Goal: Ask a question: Seek information or help from site administrators or community

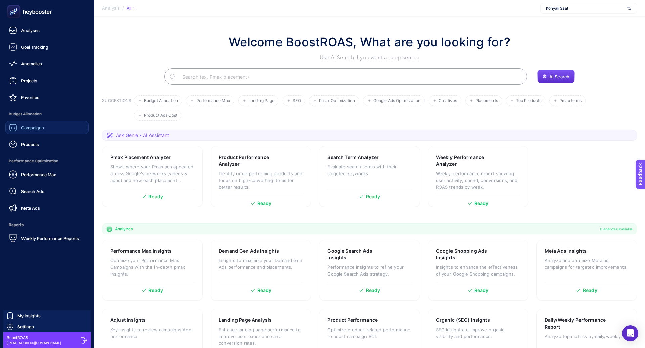
click at [38, 125] on span "Campaigns" at bounding box center [32, 127] width 23 height 5
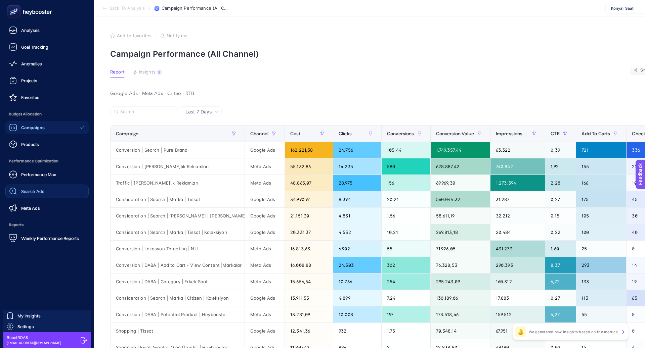
click at [45, 189] on link "Search Ads" at bounding box center [46, 191] width 83 height 13
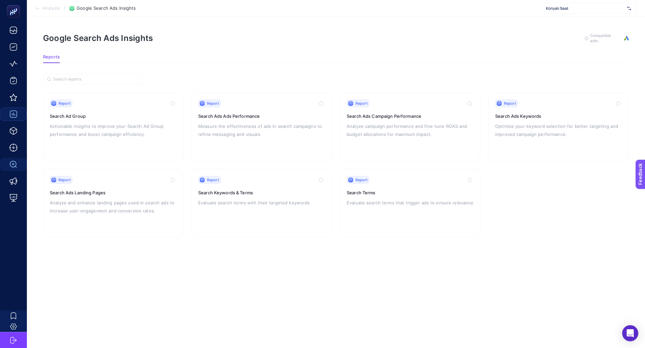
click at [563, 6] on span "Konyalı Saat" at bounding box center [585, 8] width 79 height 5
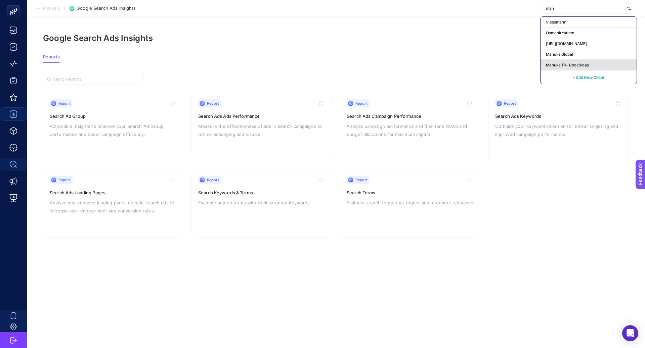
type input "man"
click at [587, 61] on div "Manuka TR - BoostRoas" at bounding box center [588, 65] width 96 height 11
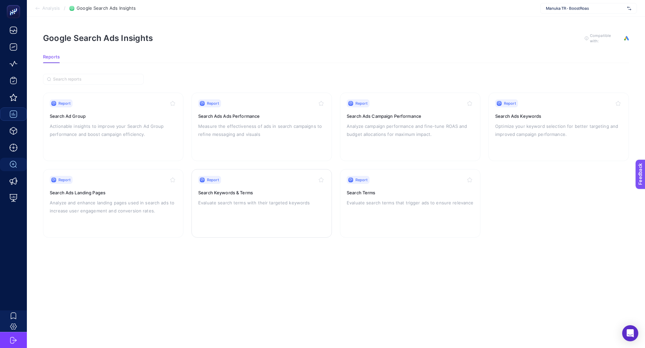
click at [274, 201] on p "Evaluate search terms with their targeted keywords" at bounding box center [261, 203] width 127 height 8
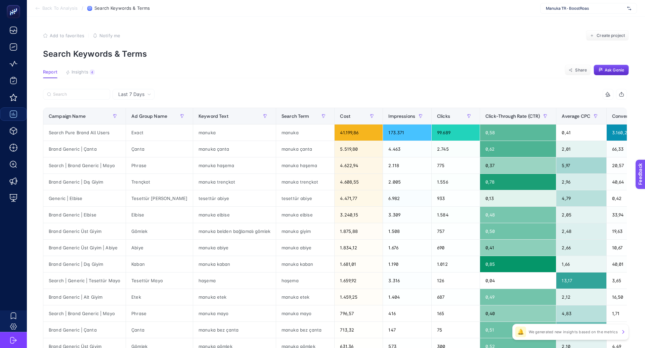
click at [588, 58] on p "Search Keywords & Terms" at bounding box center [336, 54] width 586 height 10
click at [587, 61] on article "Add to favorites false Notify me Create project Search Keywords & Terms Report …" at bounding box center [336, 279] width 618 height 525
click at [606, 78] on section "Report Insights 4 We generated new insights based on the metrics Share Ask [PER…" at bounding box center [336, 74] width 586 height 9
click at [606, 71] on span "Ask Genie" at bounding box center [613, 69] width 19 height 5
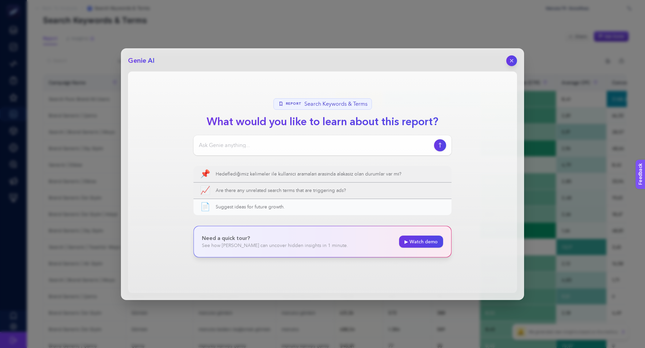
scroll to position [40, 0]
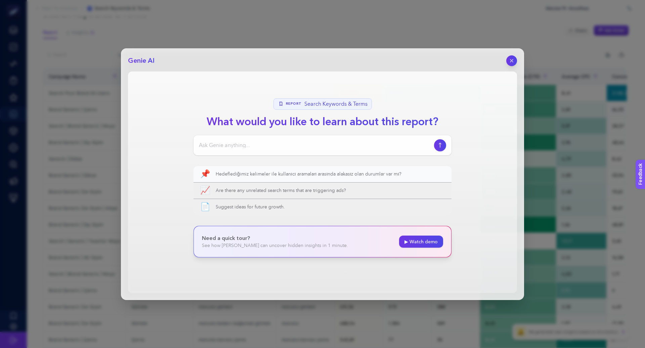
click at [316, 171] on span "Hedeflediğimiz kelimeler ile kullanıcı aramaları arasında alakasız olan durumla…" at bounding box center [330, 174] width 229 height 7
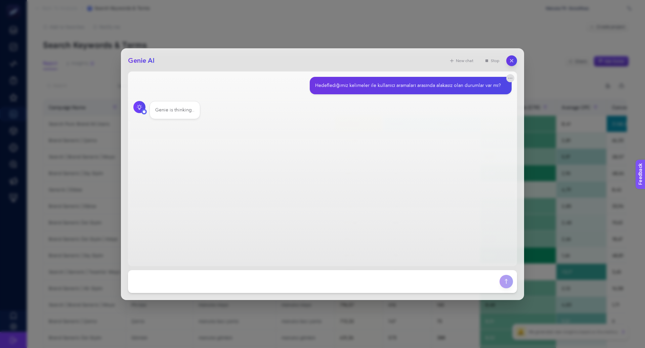
scroll to position [0, 0]
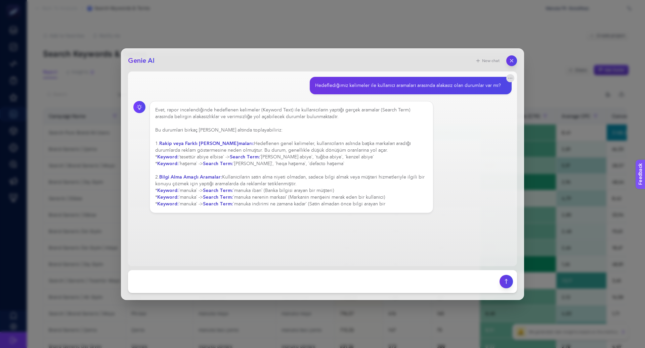
drag, startPoint x: 277, startPoint y: 154, endPoint x: 369, endPoint y: 156, distance: 92.0
click at [369, 156] on div "Evet, rapor incelendiğinde hedeflenen kelimeler (Keyword Text) ile kullanıcılar…" at bounding box center [291, 157] width 272 height 101
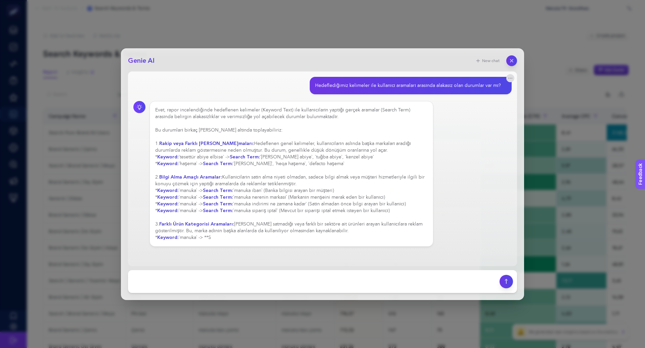
click at [350, 196] on div "Evet, rapor incelendiğinde hedeflenen kelimeler (Keyword Text) ile kullanıcılar…" at bounding box center [291, 174] width 272 height 134
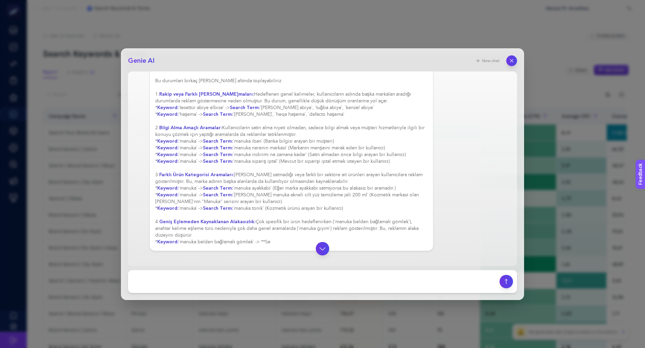
scroll to position [50, 0]
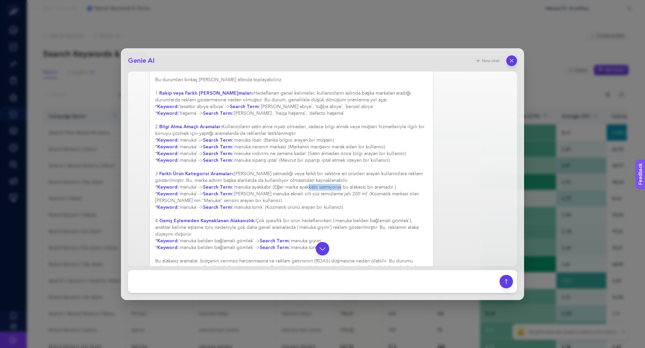
drag, startPoint x: 309, startPoint y: 187, endPoint x: 342, endPoint y: 192, distance: 33.3
click at [342, 192] on div "Evet, rapor incelendiğinde hedeflenen kelimeler (Keyword Text) ile kullanıcılar…" at bounding box center [291, 167] width 272 height 222
click at [301, 195] on div "Evet, rapor incelendiğinde hedeflenen kelimeler (Keyword Text) ile kullanıcılar…" at bounding box center [291, 167] width 272 height 222
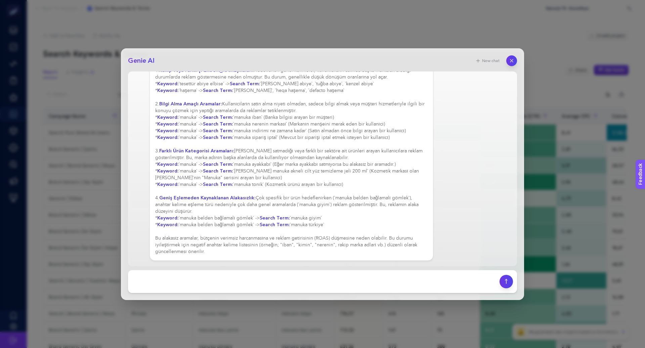
scroll to position [76, 0]
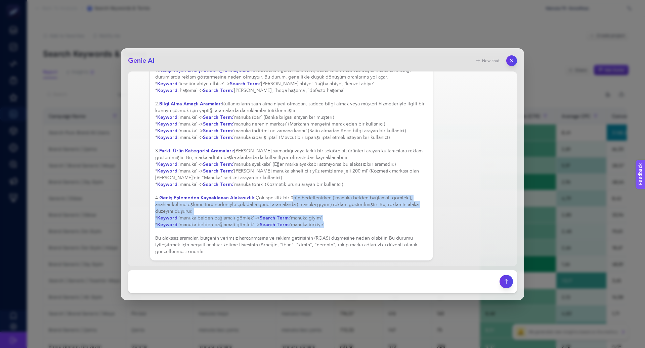
drag, startPoint x: 324, startPoint y: 225, endPoint x: 287, endPoint y: 199, distance: 45.7
click at [287, 199] on div "Evet, rapor incelendiğinde hedeflenen kelimeler (Keyword Text) ile kullanıcılar…" at bounding box center [291, 145] width 272 height 222
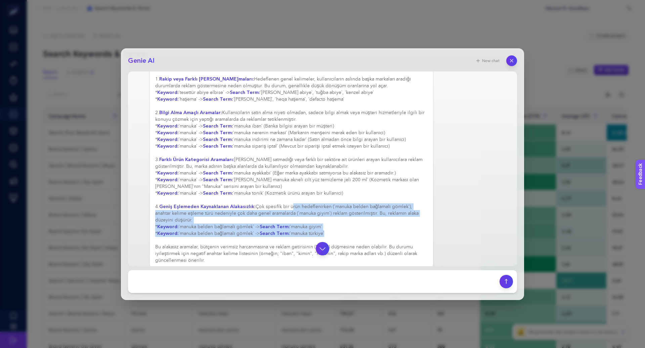
scroll to position [63, 0]
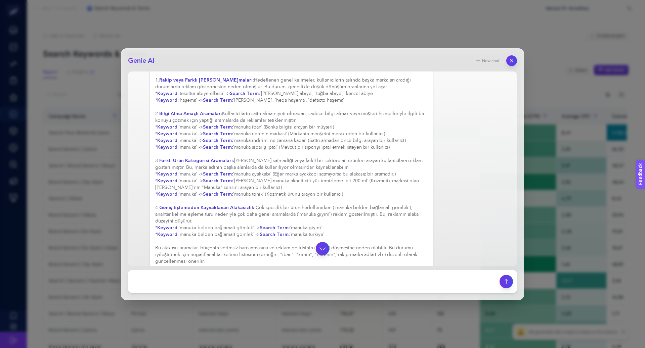
click at [276, 197] on div "Evet, rapor incelendiğinde hedeflenen kelimeler (Keyword Text) ile kullanıcılar…" at bounding box center [291, 154] width 272 height 222
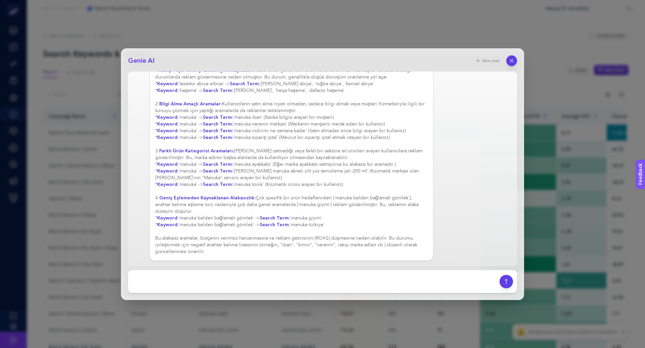
scroll to position [76, 0]
click at [219, 280] on textarea at bounding box center [313, 281] width 363 height 15
type textarea "b"
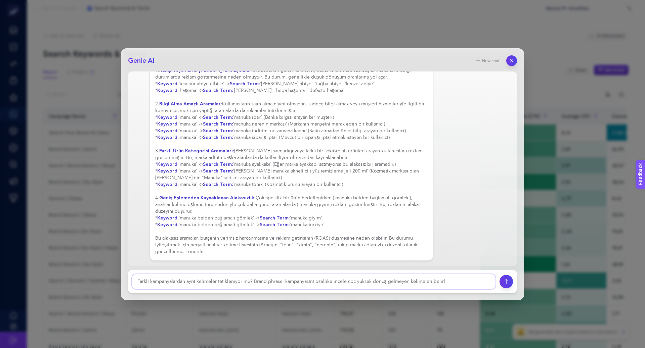
type textarea "Farklı kampanyalardan aynı kelimeler tetikleniyor mu? Brand phrase kampanyasını…"
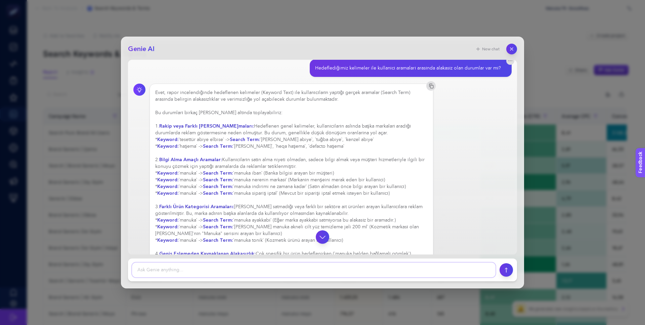
scroll to position [0, 0]
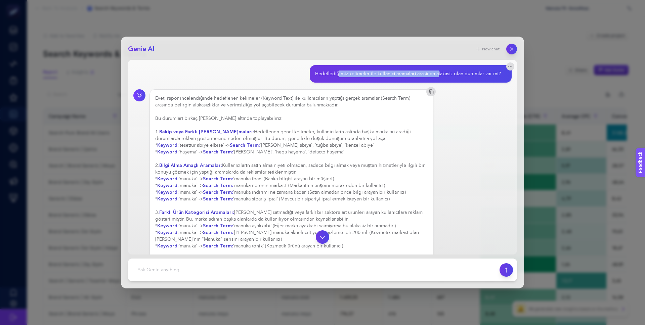
drag, startPoint x: 339, startPoint y: 75, endPoint x: 438, endPoint y: 77, distance: 99.1
click at [439, 77] on div "Hedeflediğimiz kelimeler ile kullanıcı aramaları arasında alakasız olan durumla…" at bounding box center [408, 74] width 186 height 7
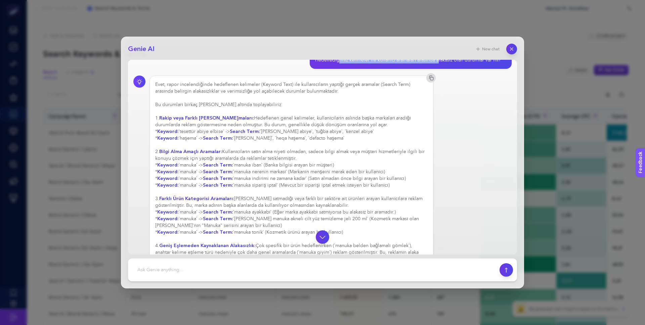
scroll to position [15, 0]
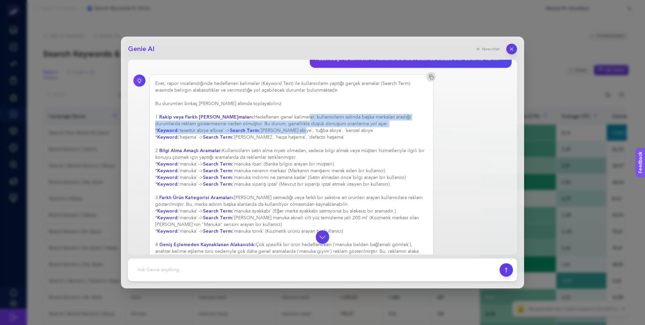
drag, startPoint x: 289, startPoint y: 115, endPoint x: 297, endPoint y: 128, distance: 15.1
click at [297, 128] on div "Evet, rapor incelendiğinde hedeflenen kelimeler (Keyword Text) ile kullanıcılar…" at bounding box center [291, 191] width 272 height 222
click at [276, 133] on div "Evet, rapor incelendiğinde hedeflenen kelimeler (Keyword Text) ile kullanıcılar…" at bounding box center [291, 191] width 272 height 222
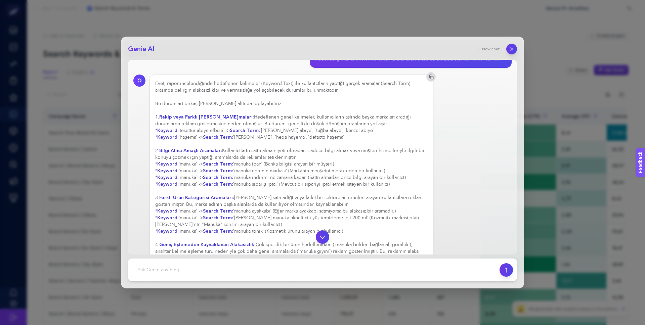
drag, startPoint x: 351, startPoint y: 139, endPoint x: 273, endPoint y: 121, distance: 80.1
click at [273, 121] on div "Evet, rapor incelendiğinde hedeflenen kelimeler (Keyword Text) ile kullanıcılar…" at bounding box center [291, 191] width 272 height 222
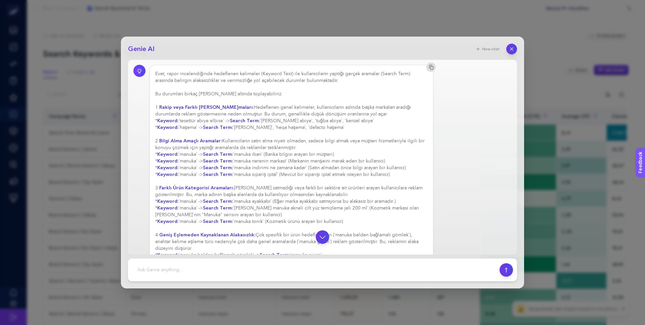
scroll to position [30, 0]
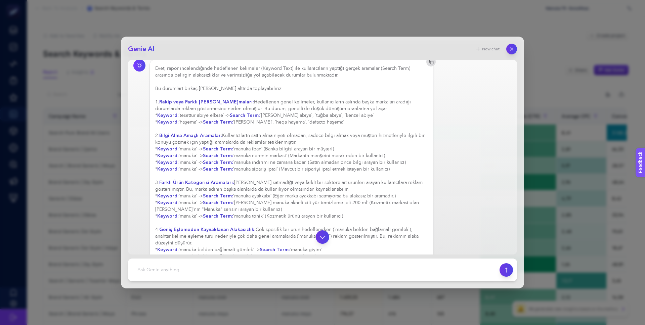
drag, startPoint x: 244, startPoint y: 150, endPoint x: 268, endPoint y: 150, distance: 23.5
click at [268, 150] on div "Evet, rapor incelendiğinde hedeflenen kelimeler (Keyword Text) ile kullanıcılar…" at bounding box center [291, 176] width 272 height 222
drag, startPoint x: 249, startPoint y: 155, endPoint x: 309, endPoint y: 155, distance: 60.4
click at [310, 155] on div "Evet, rapor incelendiğinde hedeflenen kelimeler (Keyword Text) ile kullanıcılar…" at bounding box center [291, 176] width 272 height 222
drag, startPoint x: 237, startPoint y: 136, endPoint x: 300, endPoint y: 139, distance: 62.2
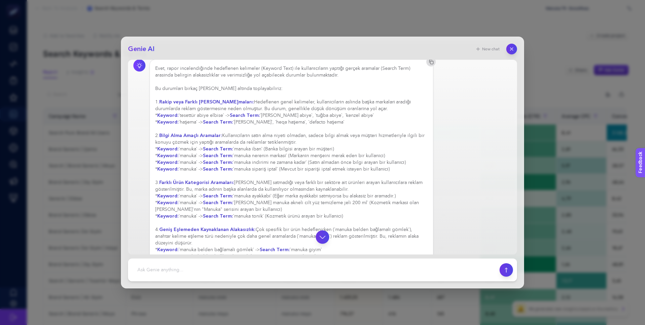
click at [300, 140] on div "Evet, rapor incelendiğinde hedeflenen kelimeler (Keyword Text) ile kullanıcılar…" at bounding box center [291, 176] width 272 height 222
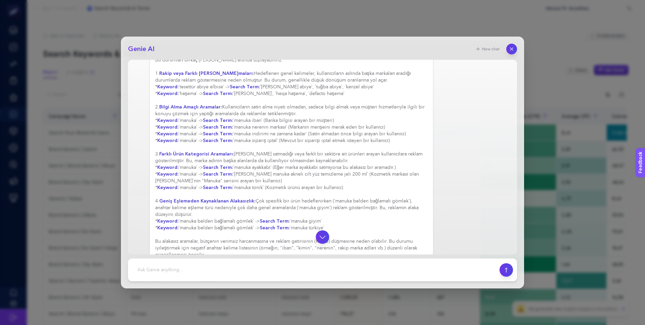
scroll to position [60, 0]
drag, startPoint x: 257, startPoint y: 167, endPoint x: 285, endPoint y: 167, distance: 28.5
click at [285, 167] on div "Evet, rapor incelendiğinde hedeflenen kelimeler (Keyword Text) ile kullanıcılar…" at bounding box center [291, 146] width 272 height 222
drag, startPoint x: 240, startPoint y: 175, endPoint x: 324, endPoint y: 173, distance: 84.0
click at [324, 173] on div "Evet, rapor incelendiğinde hedeflenen kelimeler (Keyword Text) ile kullanıcılar…" at bounding box center [291, 146] width 272 height 222
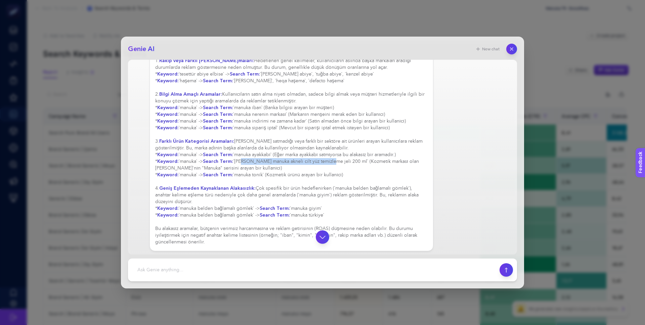
scroll to position [73, 0]
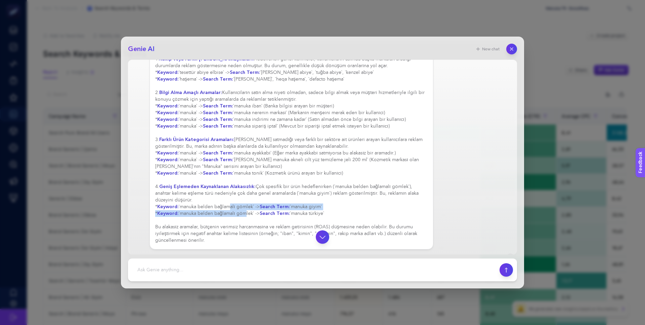
drag, startPoint x: 227, startPoint y: 209, endPoint x: 243, endPoint y: 217, distance: 17.6
click at [243, 217] on div "Evet, rapor incelendiğinde hedeflenen kelimeler (Keyword Text) ile kullanıcılar…" at bounding box center [291, 133] width 272 height 222
click at [204, 213] on div "Evet, rapor incelendiğinde hedeflenen kelimeler (Keyword Text) ile kullanıcılar…" at bounding box center [291, 133] width 272 height 222
drag, startPoint x: 184, startPoint y: 213, endPoint x: 246, endPoint y: 210, distance: 62.5
click at [246, 210] on div "Evet, rapor incelendiğinde hedeflenen kelimeler (Keyword Text) ile kullanıcılar…" at bounding box center [291, 133] width 272 height 222
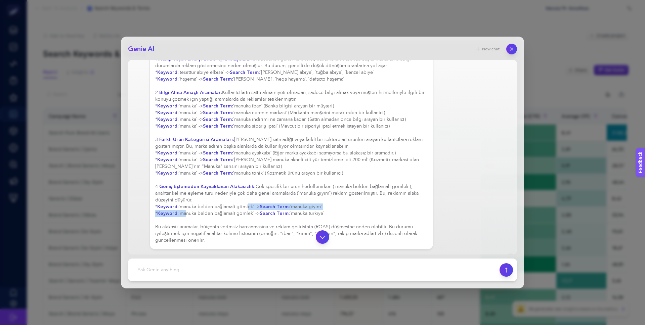
click at [251, 210] on div "Evet, rapor incelendiğinde hedeflenen kelimeler (Keyword Text) ile kullanıcılar…" at bounding box center [291, 133] width 272 height 222
drag, startPoint x: 256, startPoint y: 210, endPoint x: 180, endPoint y: 209, distance: 75.6
click at [180, 209] on div "Evet, rapor incelendiğinde hedeflenen kelimeler (Keyword Text) ile kullanıcılar…" at bounding box center [291, 133] width 272 height 222
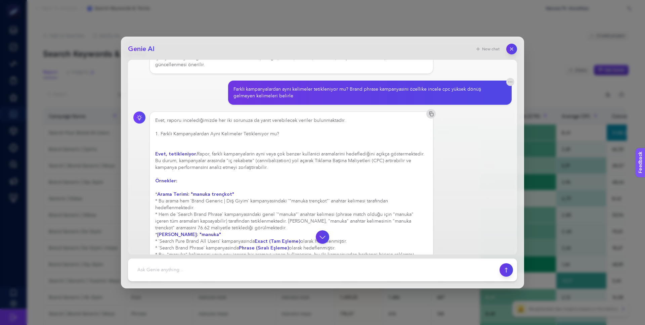
scroll to position [253, 0]
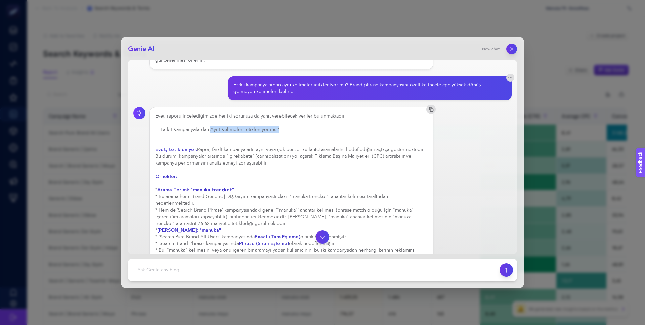
drag, startPoint x: 209, startPoint y: 130, endPoint x: 281, endPoint y: 130, distance: 71.5
click at [280, 130] on h3 "1. Farklı Kampanyalardan Aynı Kelimeler Tetikleniyor mu?" at bounding box center [291, 129] width 272 height 7
drag, startPoint x: 288, startPoint y: 90, endPoint x: 328, endPoint y: 90, distance: 39.3
click at [328, 90] on div "Farklı kampanyalardan aynı kelimeler tetikleniyor mu? Brand phrase kampanyasını…" at bounding box center [367, 88] width 268 height 13
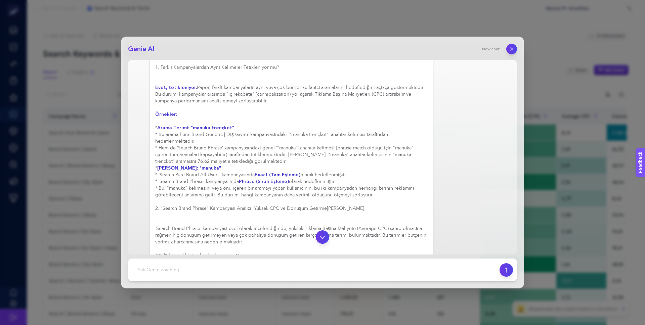
scroll to position [316, 0]
drag, startPoint x: 231, startPoint y: 139, endPoint x: 264, endPoint y: 138, distance: 32.9
click at [264, 138] on div "Evet, raporu incelediğimizde her iki sorunuza da yanıt verebilecek veriler bulu…" at bounding box center [291, 271] width 272 height 443
drag, startPoint x: 186, startPoint y: 149, endPoint x: 236, endPoint y: 149, distance: 49.7
click at [236, 149] on div "Evet, raporu incelediğimizde her iki sorunuza da yanıt verebilecek veriler bulu…" at bounding box center [291, 271] width 272 height 443
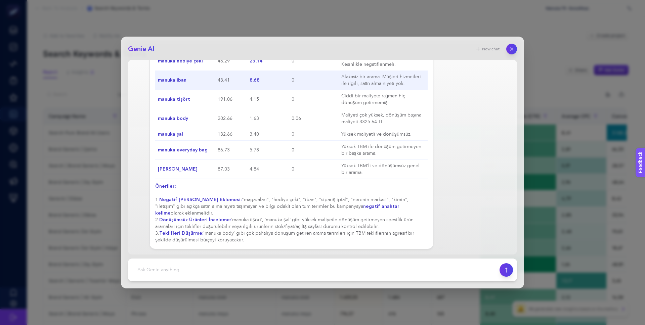
scroll to position [563, 0]
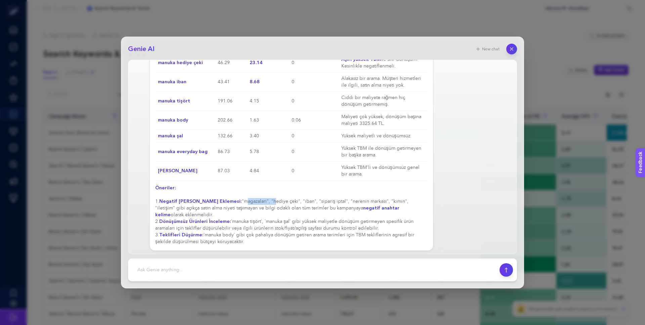
drag, startPoint x: 237, startPoint y: 206, endPoint x: 265, endPoint y: 206, distance: 27.9
click at [265, 206] on div "Evet, raporu incelediğimizde her iki sorunuza da yanıt verebilecek veriler bulu…" at bounding box center [291, 24] width 272 height 443
click at [280, 206] on div "Evet, raporu incelediğimizde her iki sorunuza da yanıt verebilecek veriler bulu…" at bounding box center [291, 24] width 272 height 443
click at [305, 206] on div "Evet, raporu incelediğimizde her iki sorunuza da yanıt verebilecek veriler bulu…" at bounding box center [291, 24] width 272 height 443
click at [332, 204] on div "Evet, raporu incelediğimizde her iki sorunuza da yanıt verebilecek veriler bulu…" at bounding box center [291, 24] width 272 height 443
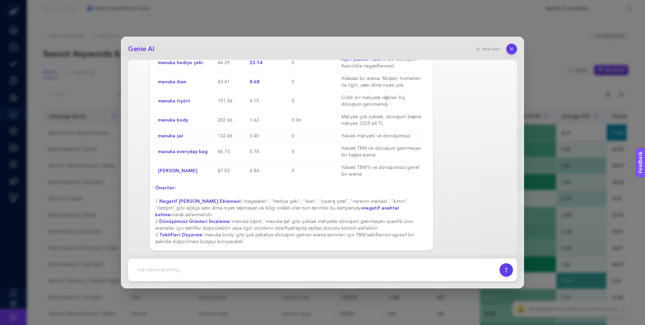
click at [354, 204] on div "Evet, raporu incelediğimizde her iki sorunuza da yanıt verebilecek veriler bulu…" at bounding box center [291, 24] width 272 height 443
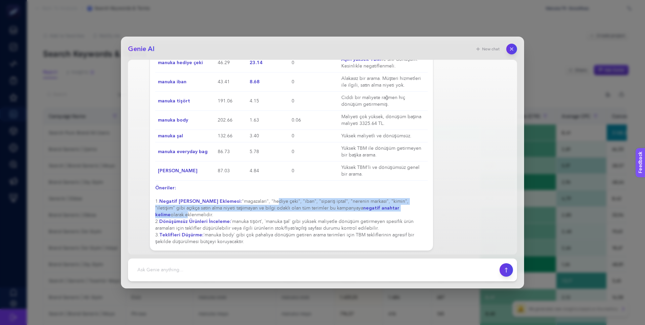
drag, startPoint x: 269, startPoint y: 209, endPoint x: 397, endPoint y: 214, distance: 128.0
click at [398, 215] on div "Evet, raporu incelediğimizde her iki sorunuza da yanıt verebilecek veriler bulu…" at bounding box center [291, 24] width 272 height 443
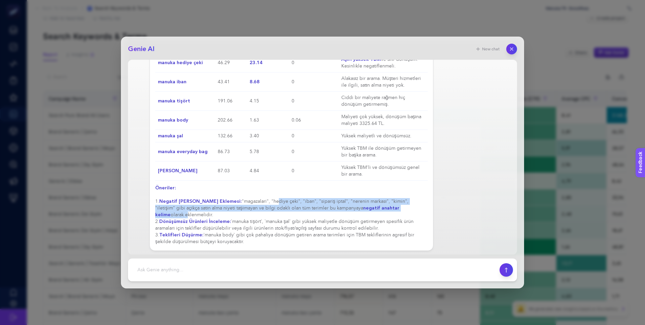
drag, startPoint x: 227, startPoint y: 227, endPoint x: 267, endPoint y: 238, distance: 41.9
click at [267, 238] on div "Evet, raporu incelediğimizde her iki sorunuza da yanıt verebilecek veriler bulu…" at bounding box center [291, 24] width 272 height 443
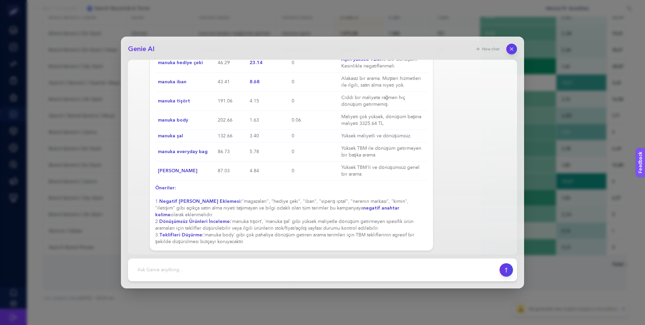
scroll to position [214, 0]
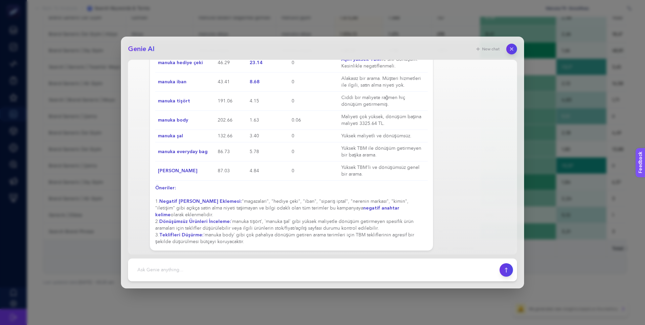
click at [221, 262] on footer at bounding box center [322, 270] width 389 height 23
click at [221, 269] on textarea at bounding box center [313, 270] width 363 height 15
click at [195, 266] on textarea at bounding box center [313, 270] width 363 height 15
type textarea "satış potansiyeli olan fakat benim hedeflemediğim veya gösteremediğim kelimeler…"
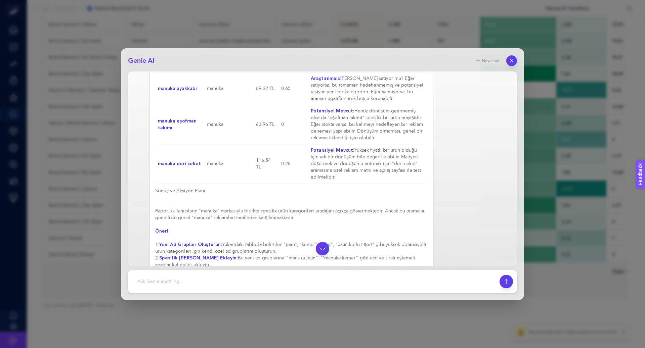
scroll to position [997, 0]
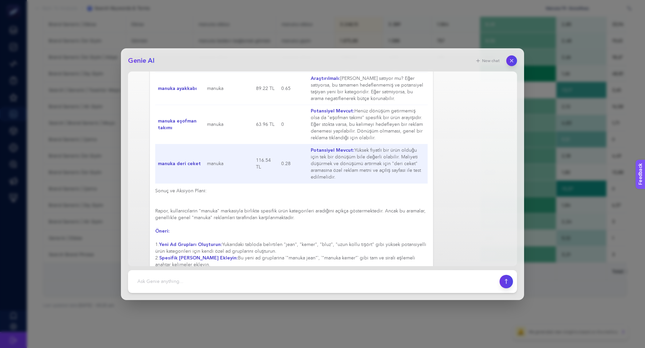
drag, startPoint x: 157, startPoint y: 131, endPoint x: 388, endPoint y: 146, distance: 231.5
click at [388, 146] on table "Arama Terimi (Search Term) Tetikleyen [PERSON_NAME] (Cost) Dönüşüm / ROAS Potan…" at bounding box center [291, 56] width 272 height 254
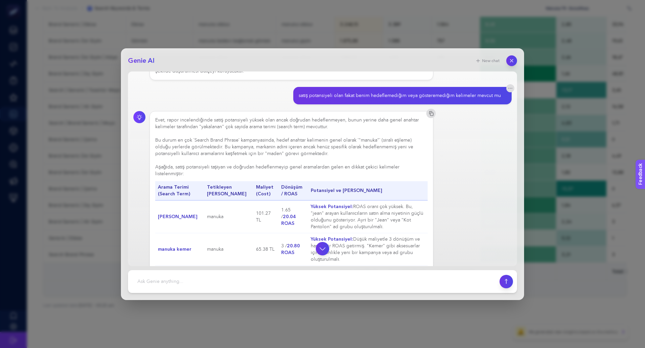
scroll to position [716, 0]
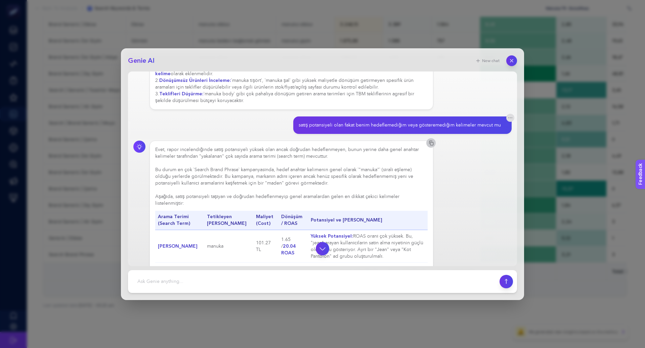
click at [430, 142] on rect "button" at bounding box center [431, 143] width 3 height 3
